Goal: Information Seeking & Learning: Learn about a topic

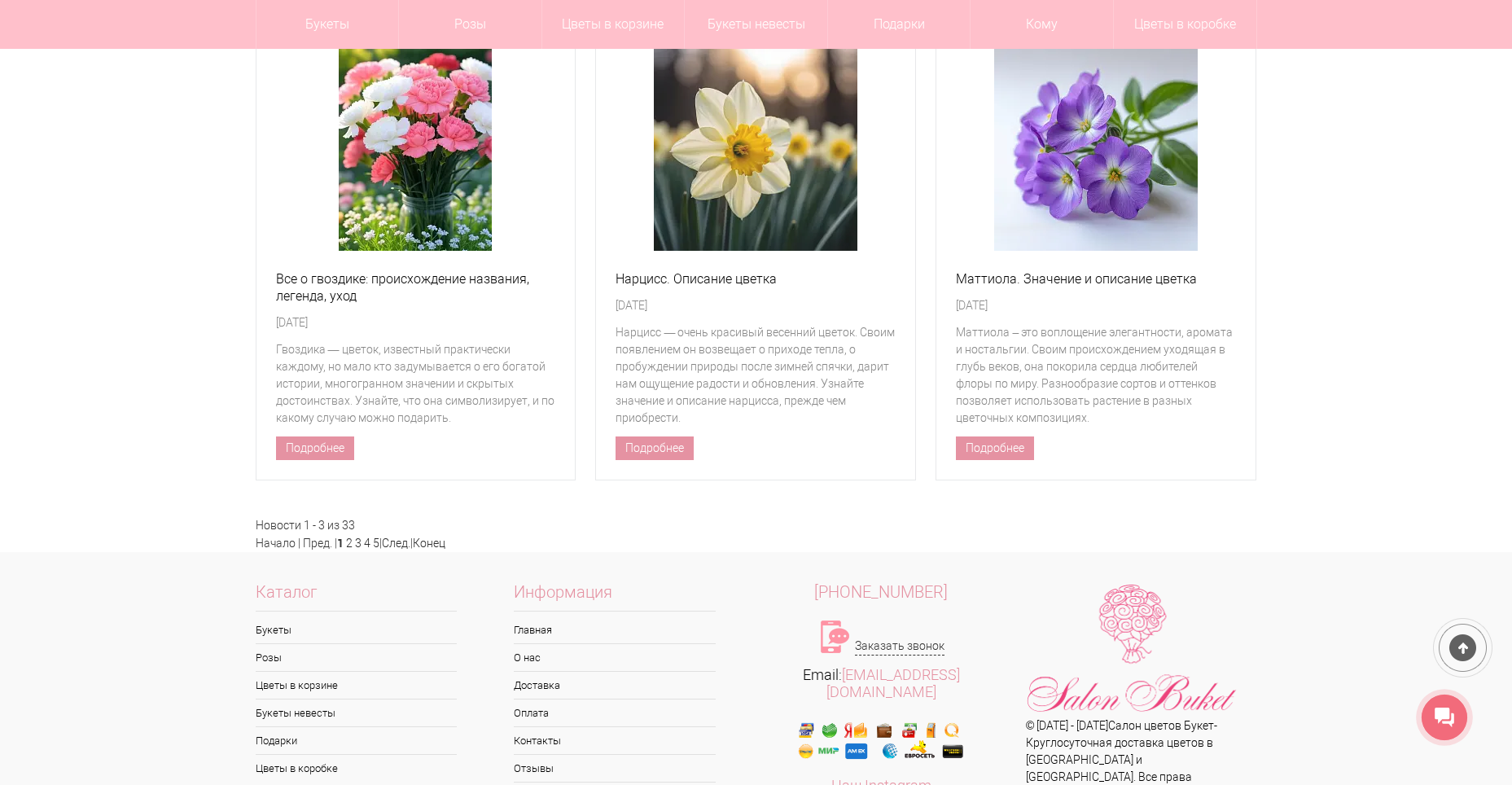
scroll to position [7382, 0]
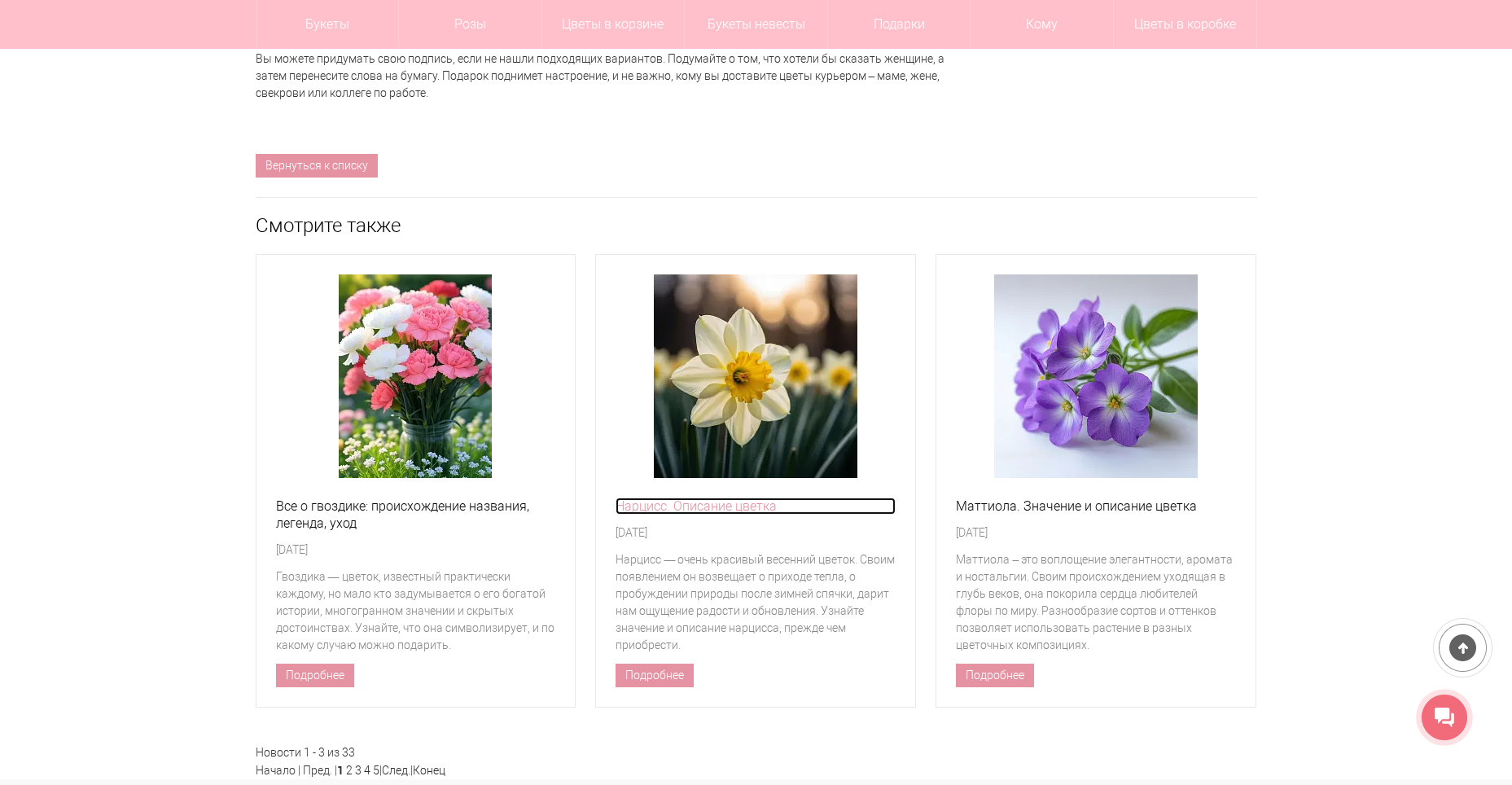
click at [701, 511] on link "Нарцисс. Описание цветка" at bounding box center [756, 506] width 280 height 17
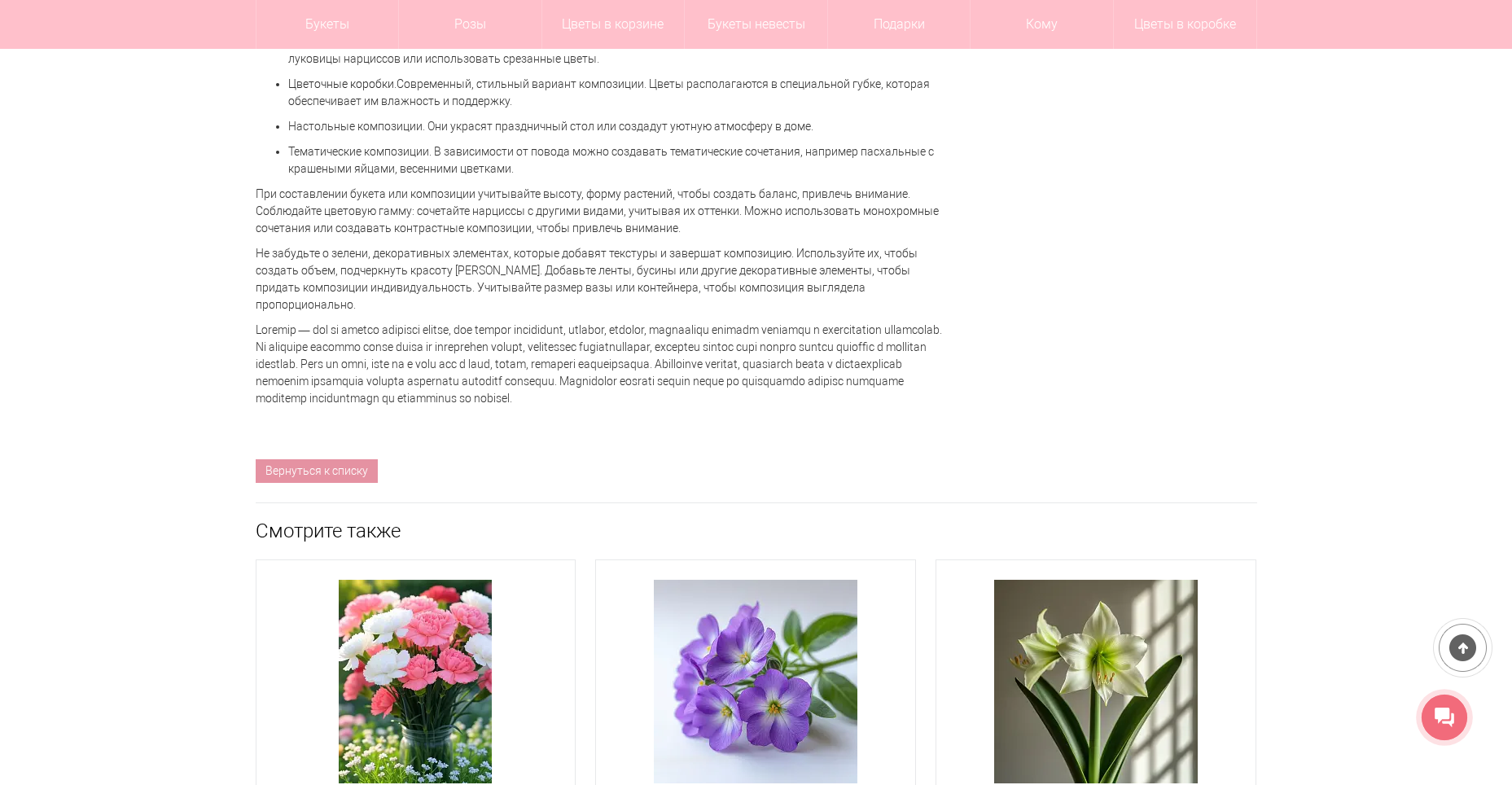
scroll to position [7560, 0]
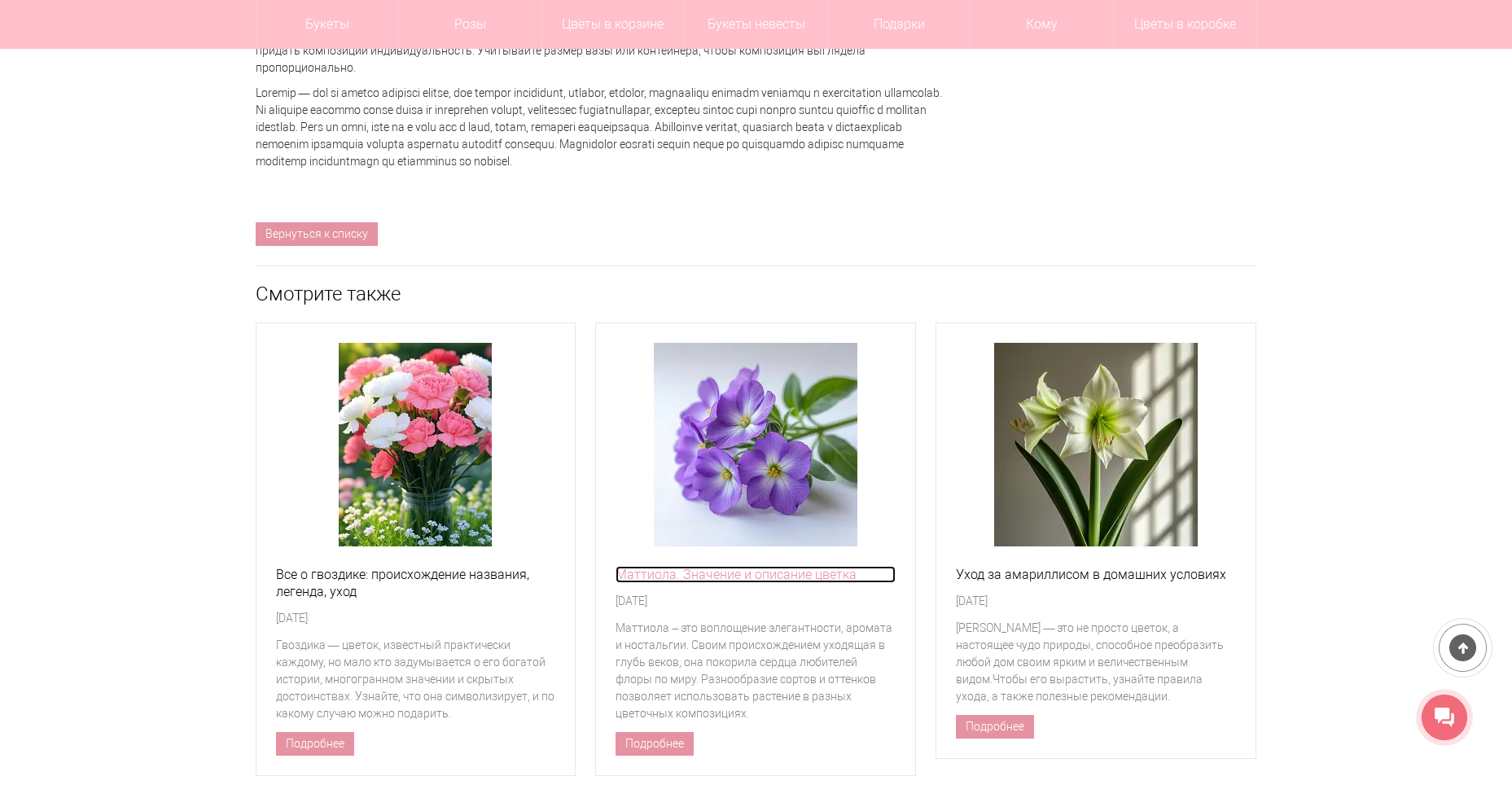
click at [700, 566] on link "Маттиола. Значение и описание цветка" at bounding box center [756, 574] width 280 height 17
